Goal: Navigation & Orientation: Go to known website

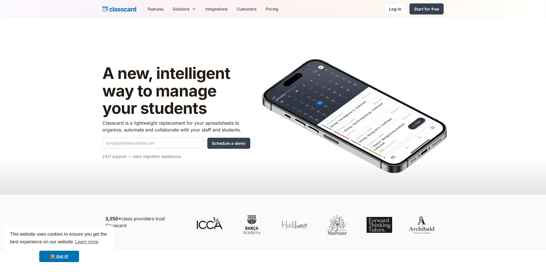
click at [400, 8] on div "Log in" at bounding box center [395, 9] width 12 height 6
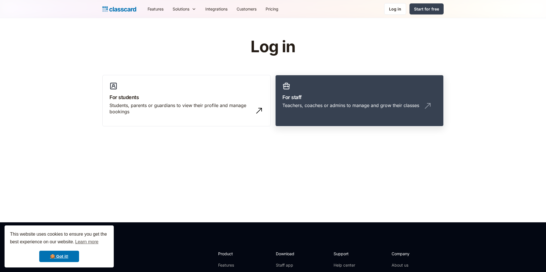
click at [311, 93] on link "For staff Teachers, coaches or admins to manage and grow their classes" at bounding box center [359, 101] width 168 height 52
